Goal: Task Accomplishment & Management: Manage account settings

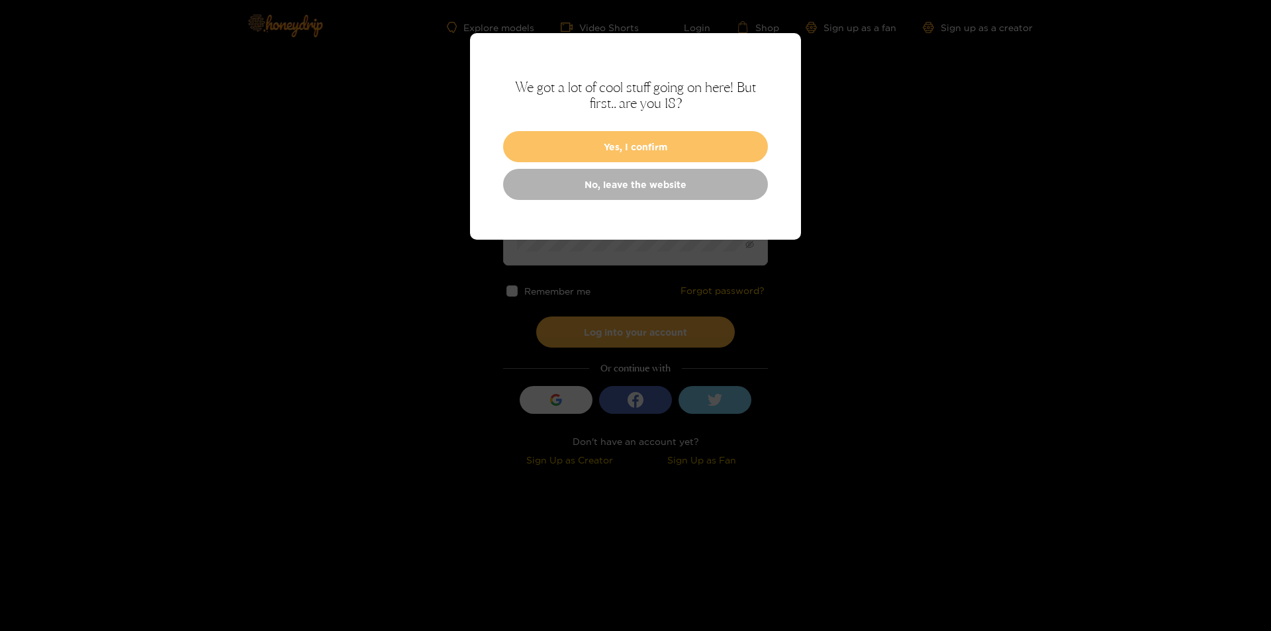
click at [646, 152] on button "Yes, I confirm" at bounding box center [635, 146] width 265 height 31
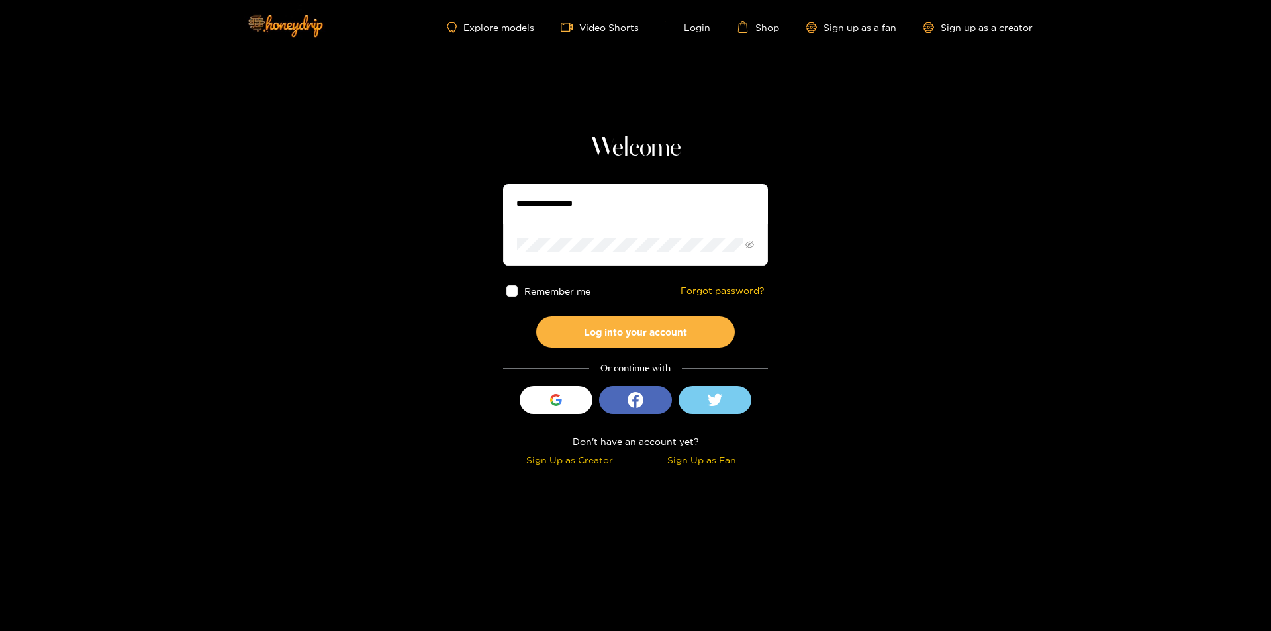
click at [591, 192] on input "text" at bounding box center [635, 204] width 265 height 40
paste input "**********"
type input "**********"
click at [536, 316] on button "Log into your account" at bounding box center [635, 331] width 199 height 31
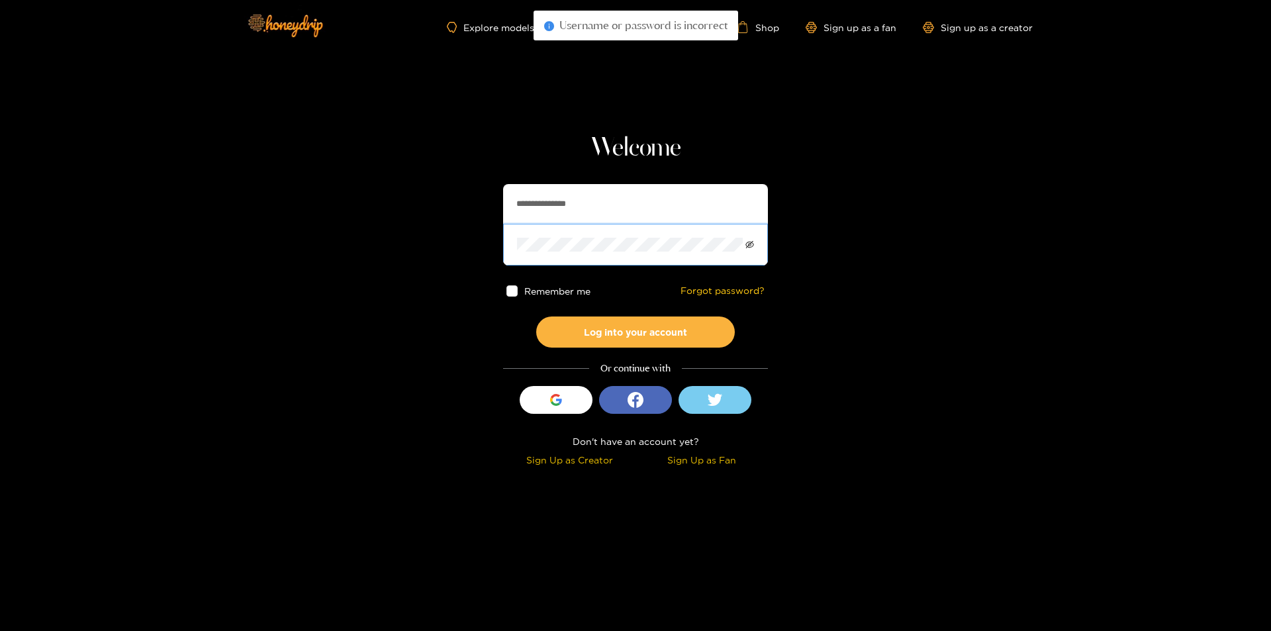
click at [749, 246] on icon "eye-invisible" at bounding box center [749, 244] width 9 height 9
click at [469, 248] on section "**********" at bounding box center [635, 235] width 1271 height 471
click at [643, 328] on button "Log into your account" at bounding box center [635, 331] width 199 height 31
click at [585, 258] on span at bounding box center [635, 244] width 265 height 41
click at [579, 226] on span at bounding box center [635, 244] width 265 height 41
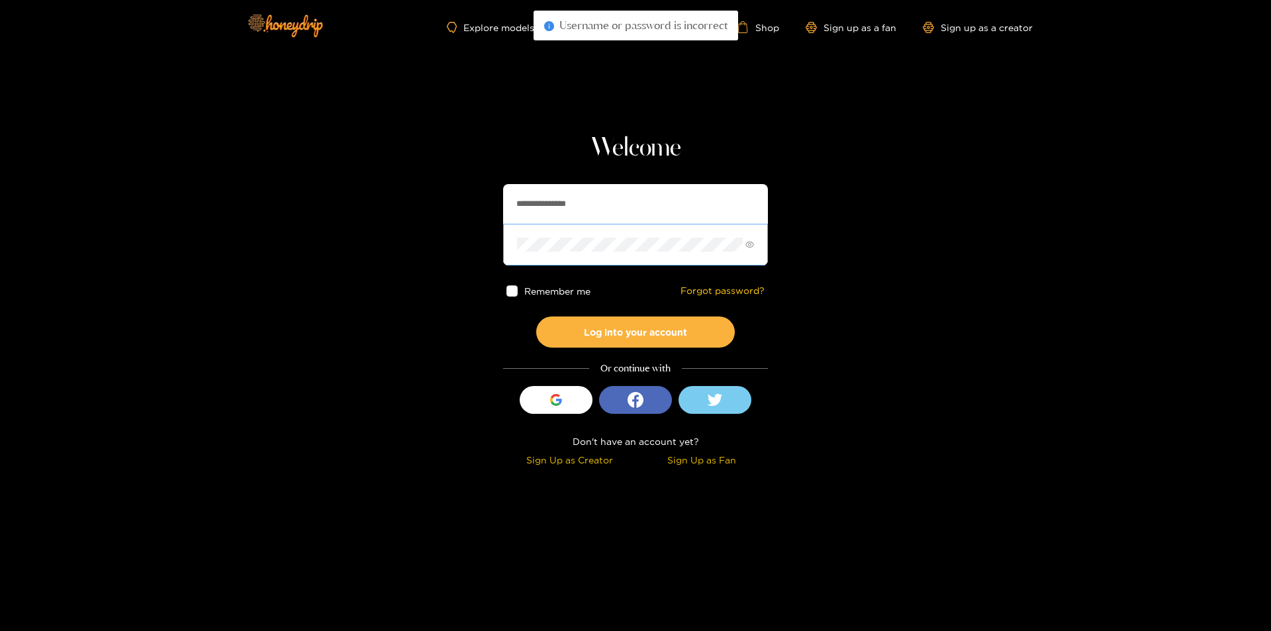
click at [587, 252] on span at bounding box center [635, 244] width 265 height 41
click at [639, 341] on button "Log into your account" at bounding box center [635, 331] width 199 height 31
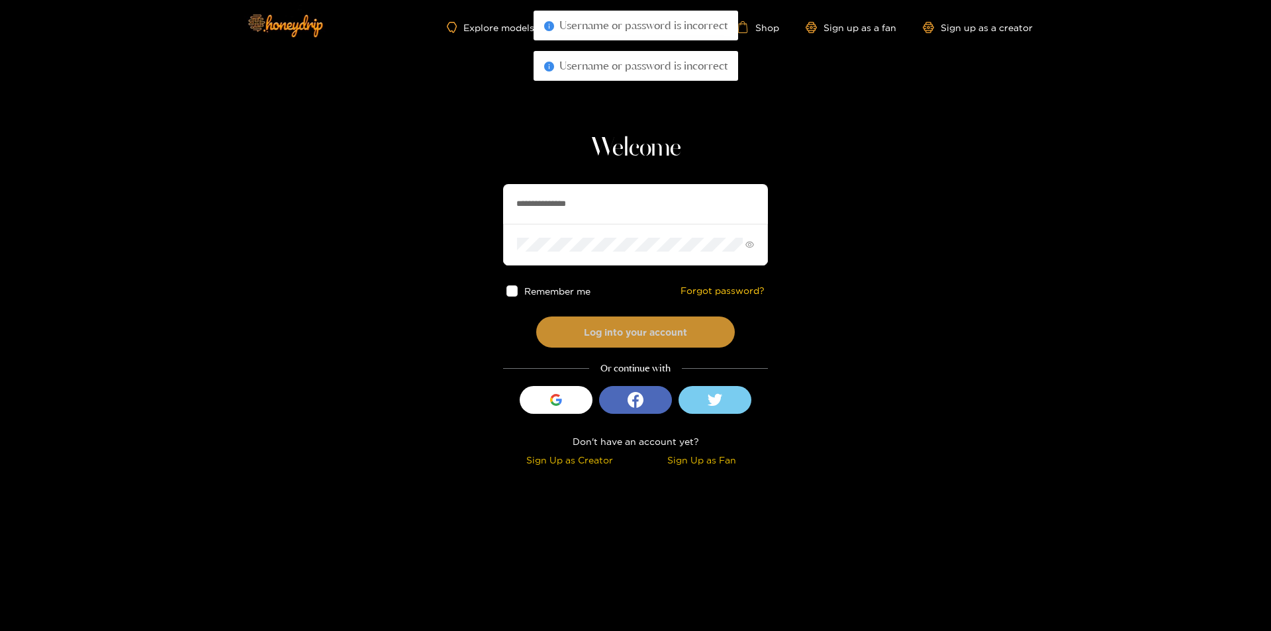
click at [659, 330] on button "Log into your account" at bounding box center [635, 331] width 199 height 31
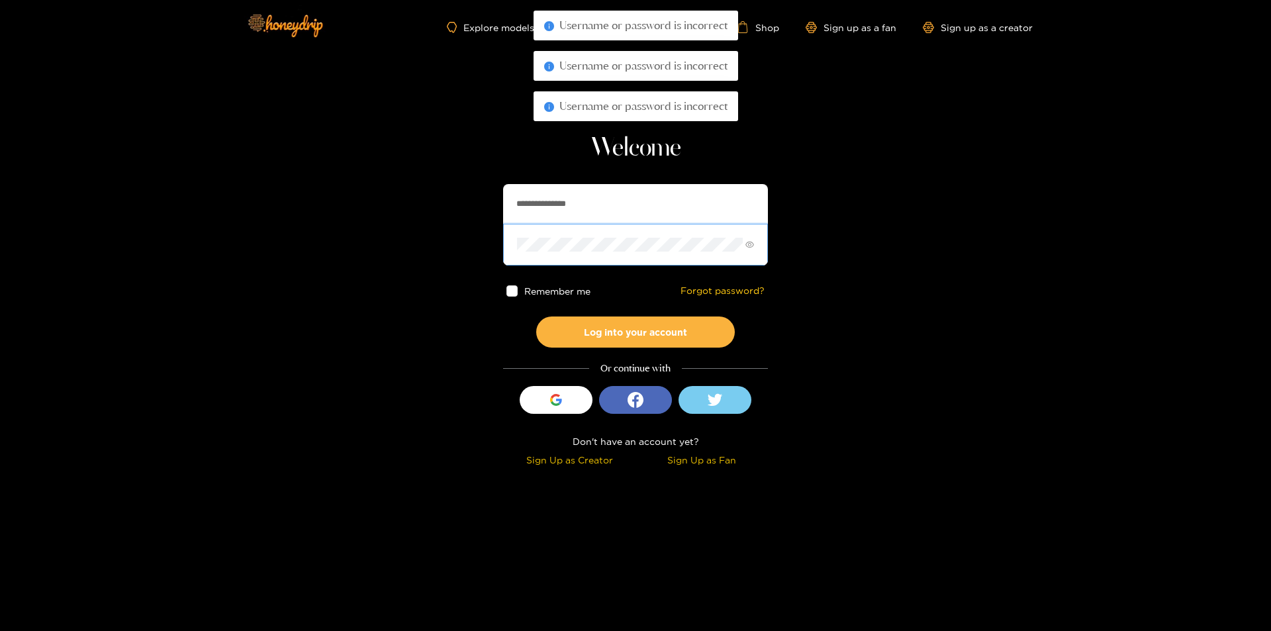
click at [410, 242] on section "**********" at bounding box center [635, 235] width 1271 height 471
click at [536, 316] on button "Log into your account" at bounding box center [635, 331] width 199 height 31
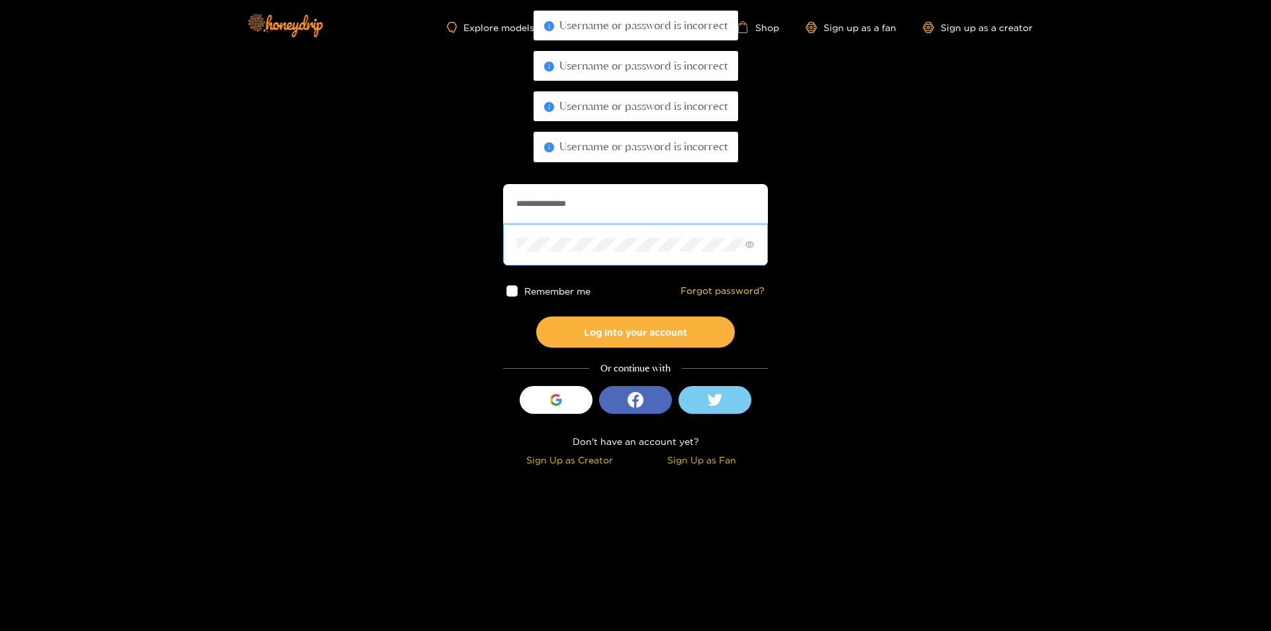
click at [536, 316] on button "Log into your account" at bounding box center [635, 331] width 199 height 31
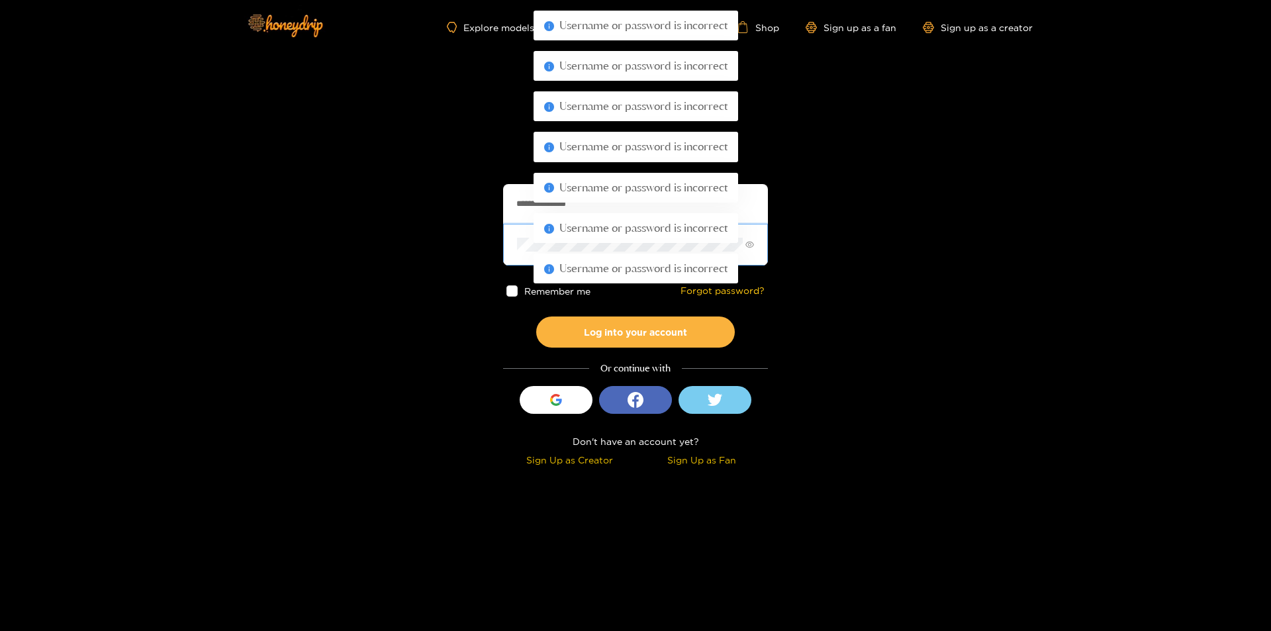
click at [536, 316] on button "Log into your account" at bounding box center [635, 331] width 199 height 31
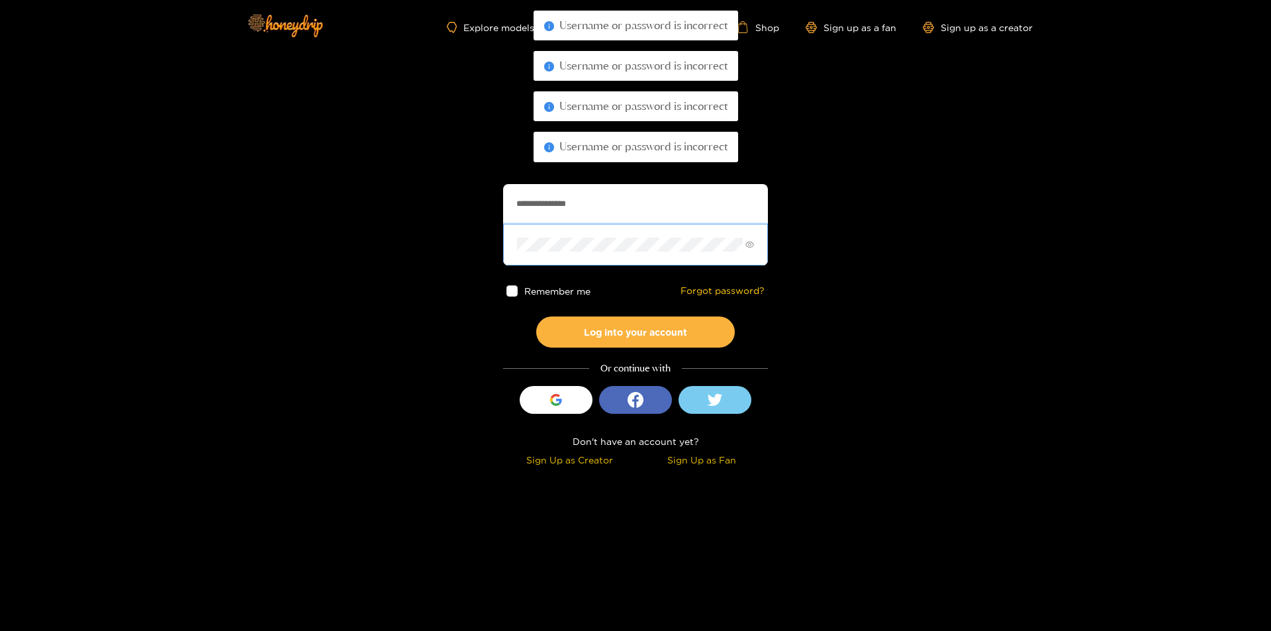
click at [536, 316] on button "Log into your account" at bounding box center [635, 331] width 199 height 31
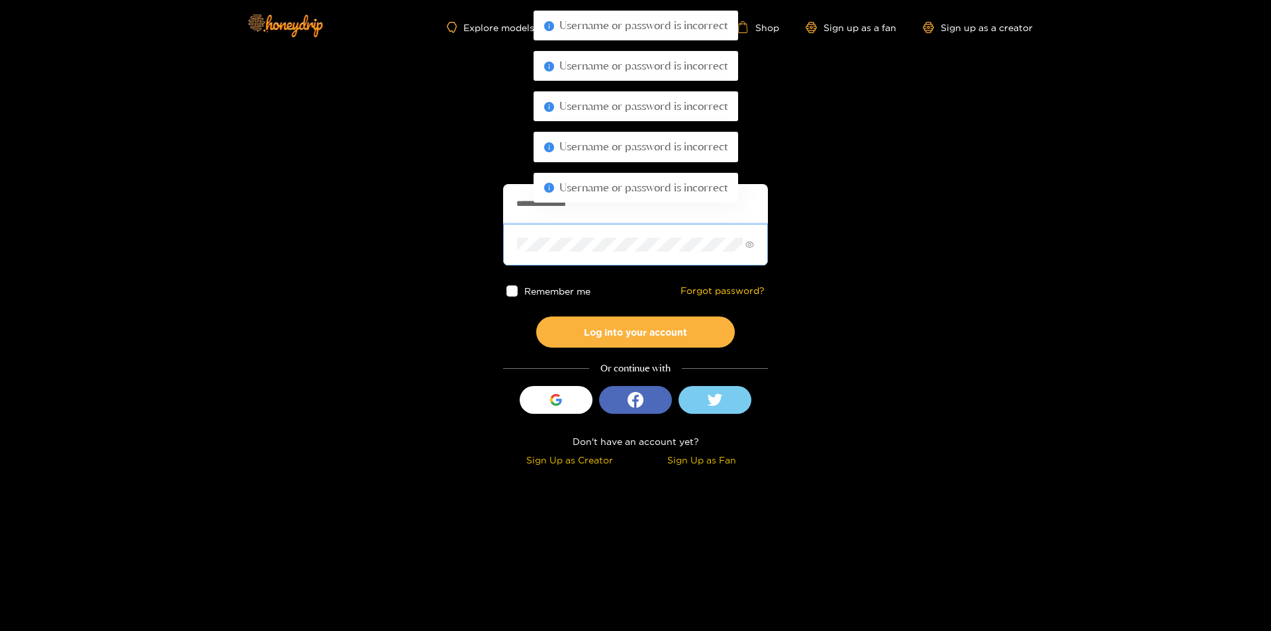
click at [536, 316] on button "Log into your account" at bounding box center [635, 331] width 199 height 31
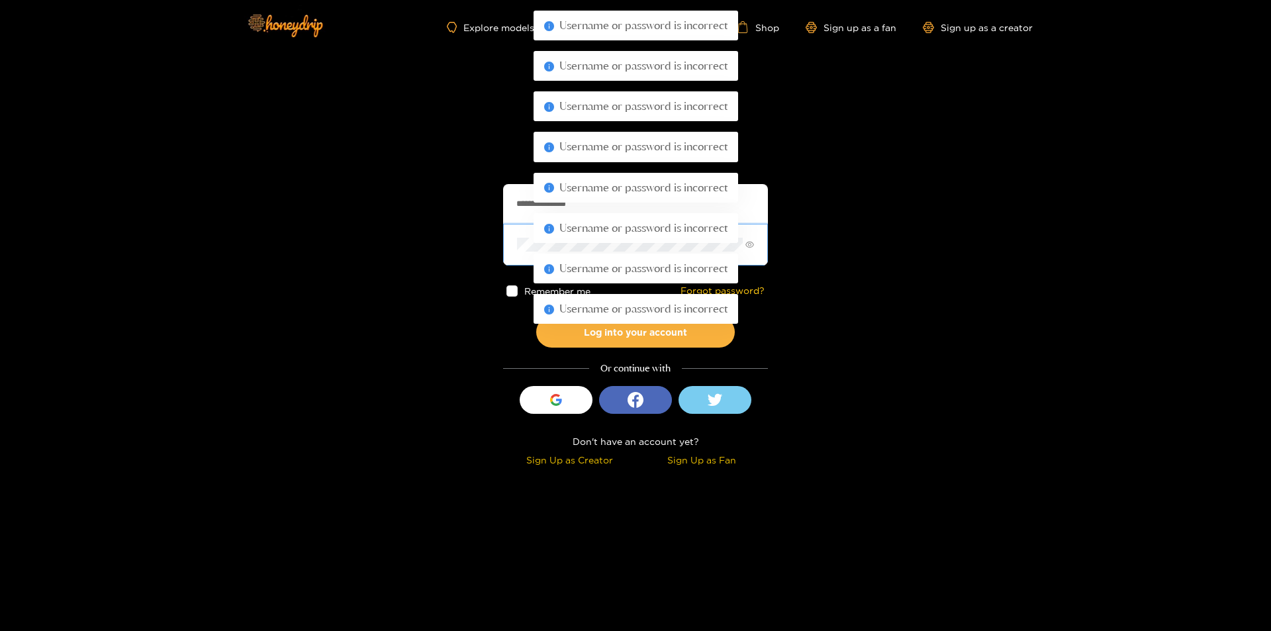
click at [536, 316] on button "Log into your account" at bounding box center [635, 331] width 199 height 31
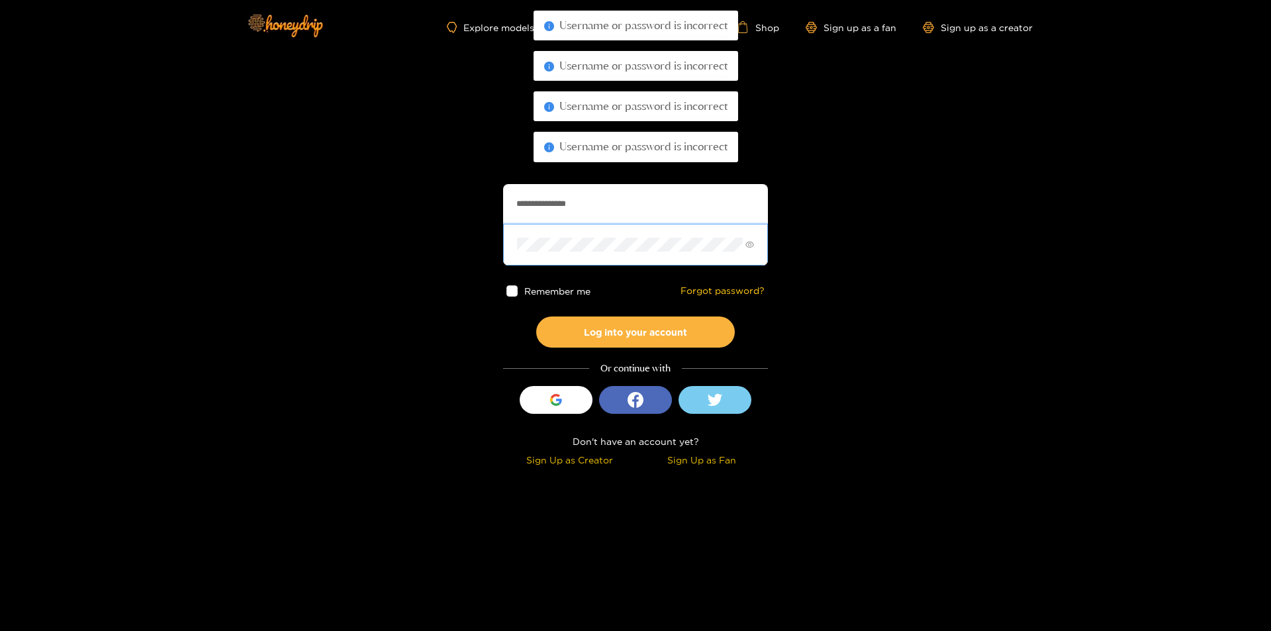
click at [536, 316] on button "Log into your account" at bounding box center [635, 331] width 199 height 31
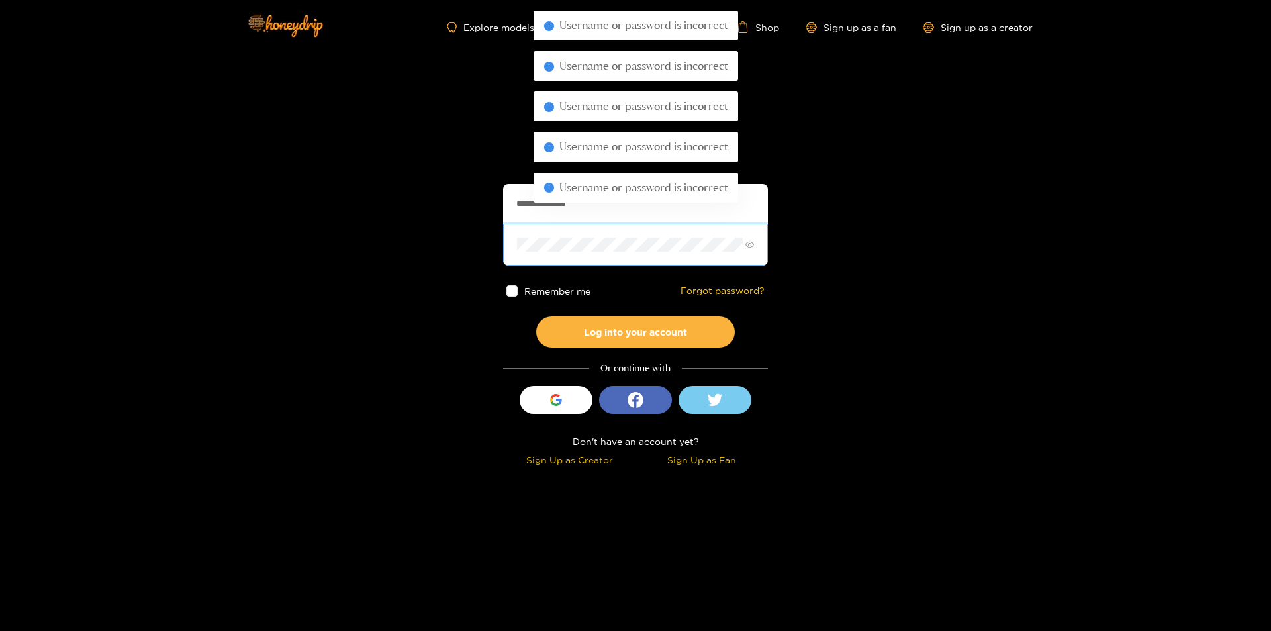
click at [536, 316] on button "Log into your account" at bounding box center [635, 331] width 199 height 31
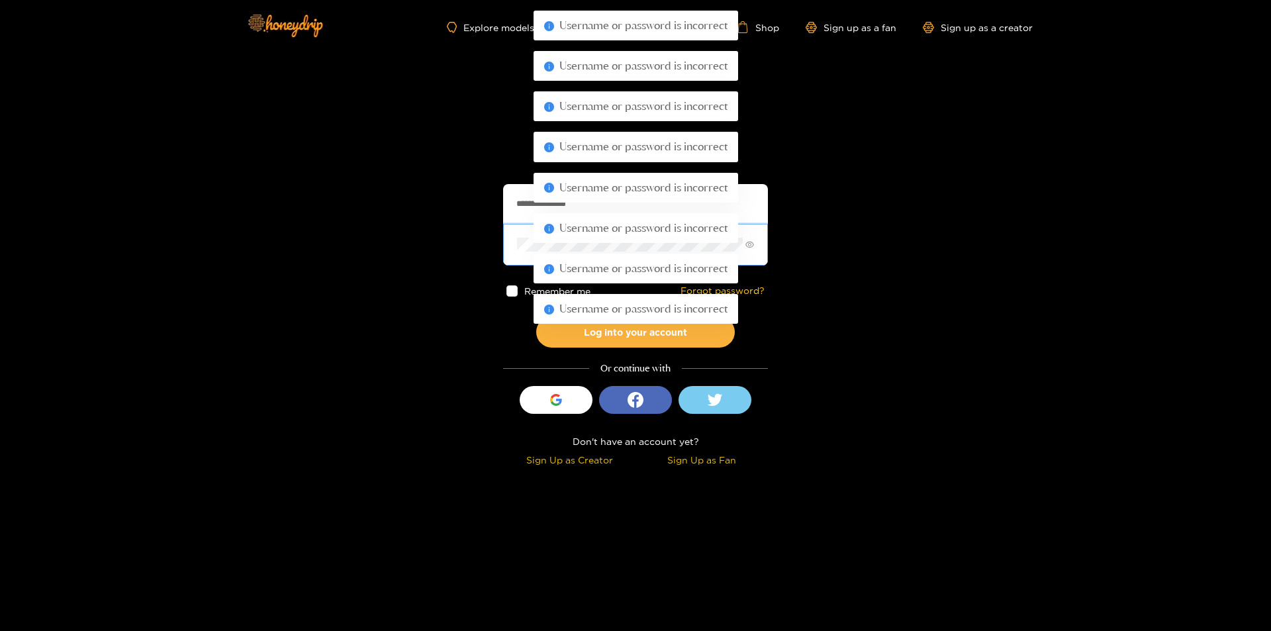
click at [536, 316] on button "Log into your account" at bounding box center [635, 331] width 199 height 31
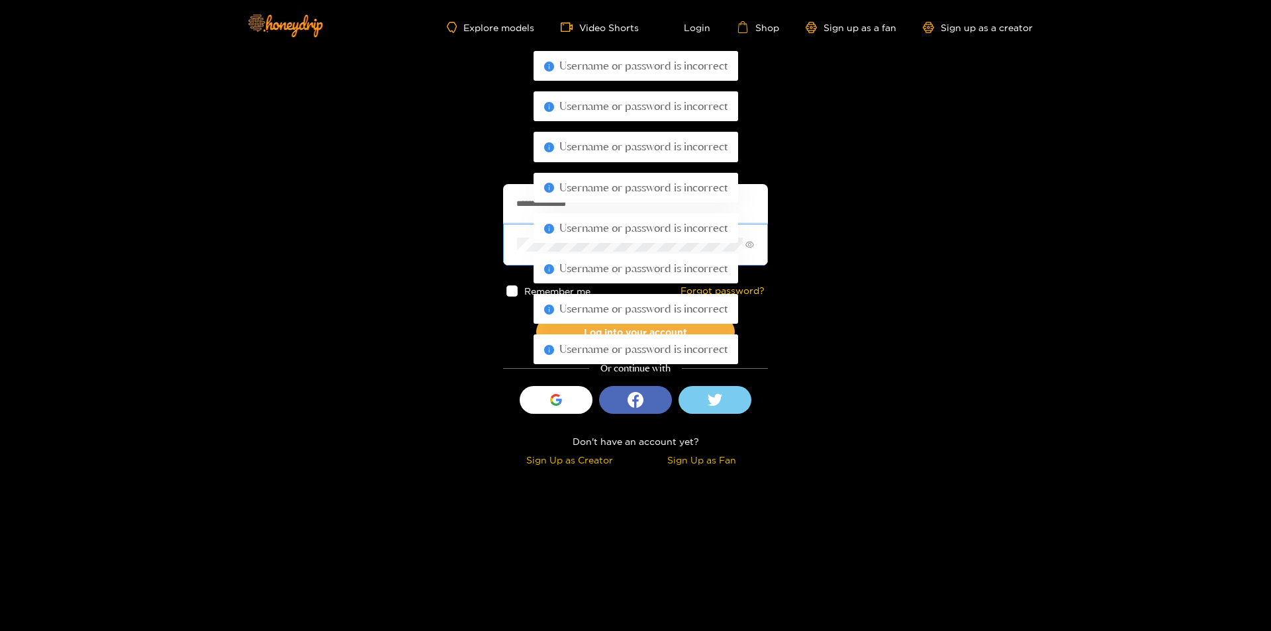
click at [536, 316] on button "Log into your account" at bounding box center [635, 331] width 199 height 31
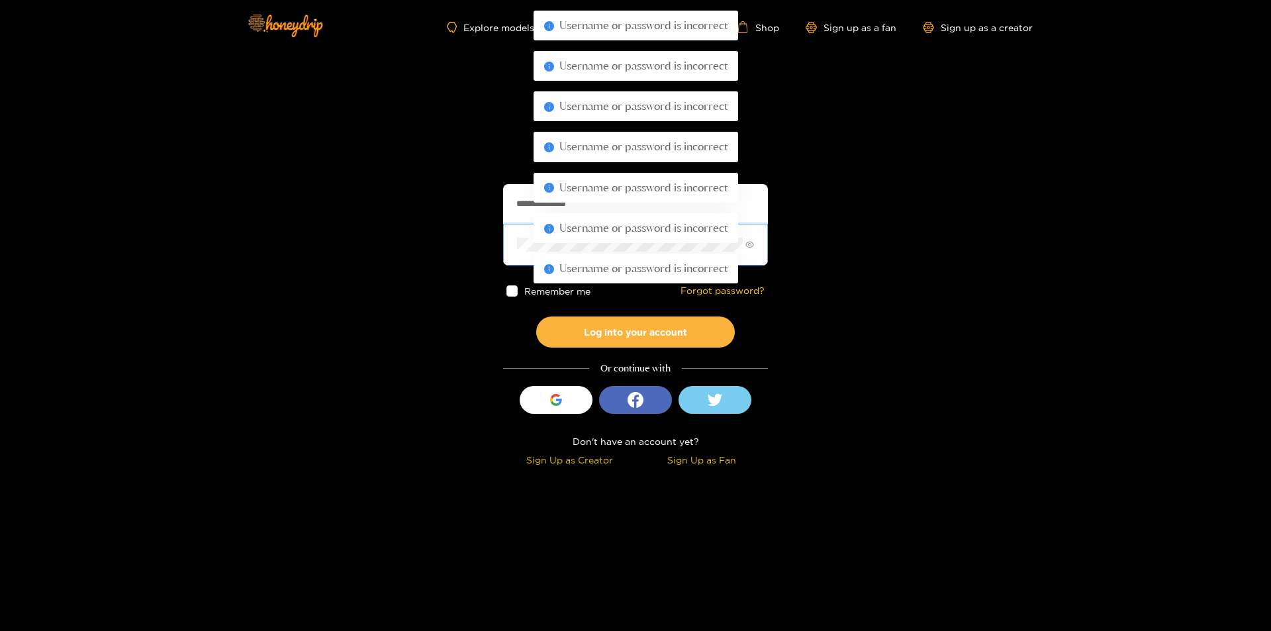
click at [536, 316] on button "Log into your account" at bounding box center [635, 331] width 199 height 31
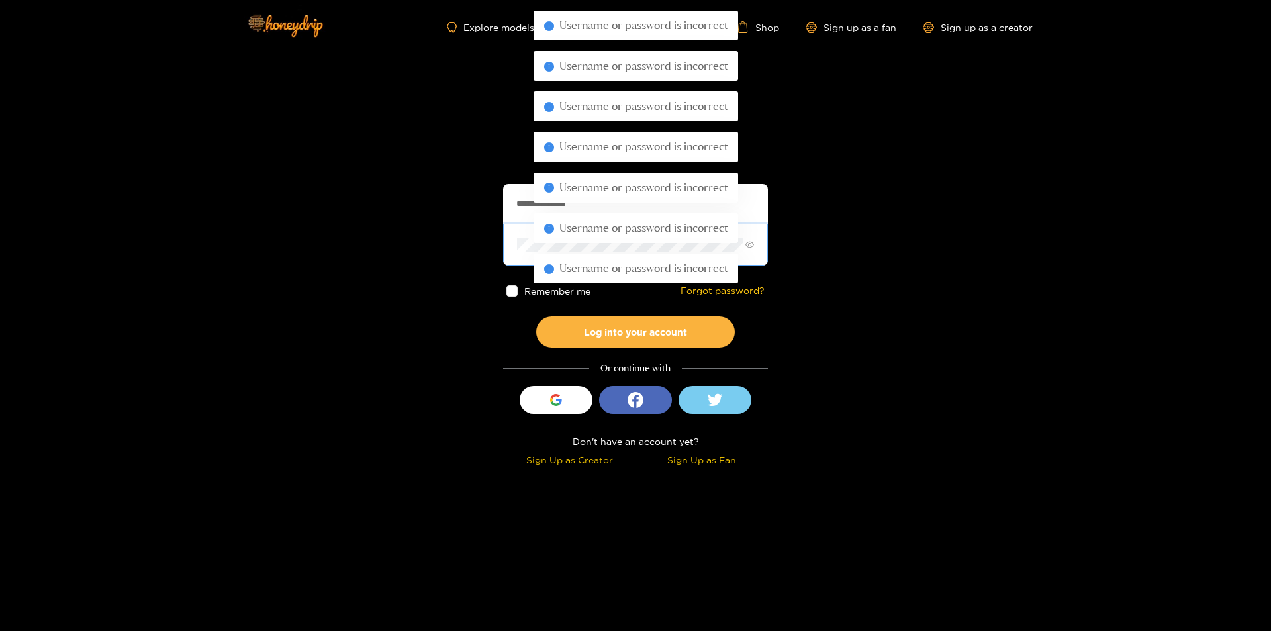
click at [536, 316] on button "Log into your account" at bounding box center [635, 331] width 199 height 31
